Goal: Check status

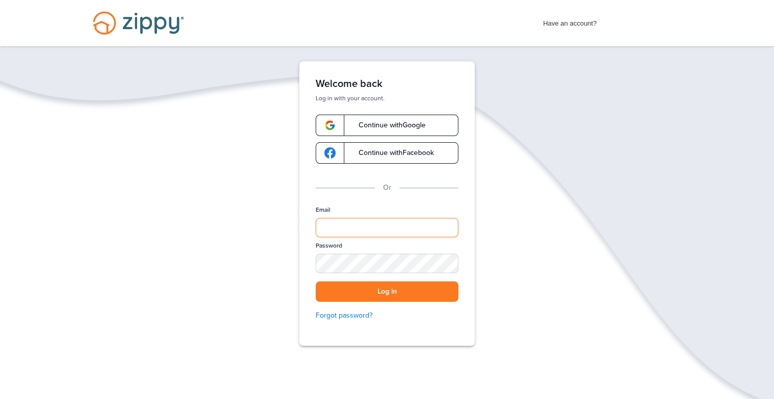
type input "**********"
click at [391, 295] on button "Log in" at bounding box center [387, 291] width 143 height 21
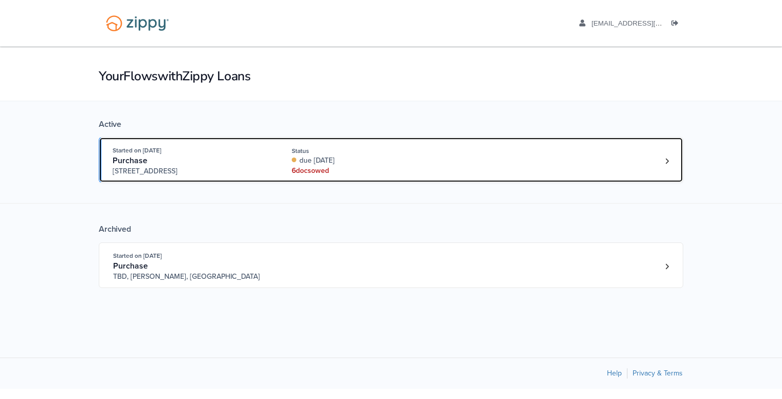
click at [312, 163] on div "due [DATE]" at bounding box center [360, 161] width 137 height 10
